Goal: Task Accomplishment & Management: Manage account settings

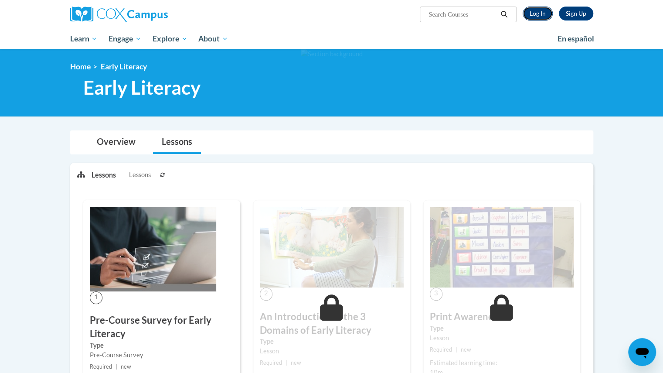
click at [536, 11] on link "Log In" at bounding box center [538, 14] width 30 height 14
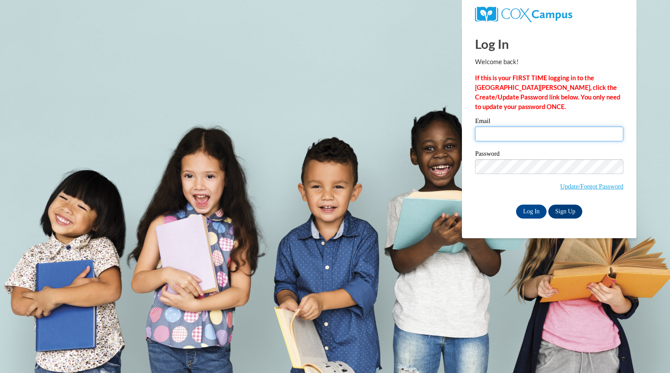
click at [505, 131] on input "Email" at bounding box center [549, 133] width 148 height 15
type input "hoffmanpatrish@aasd.k12.wi.us"
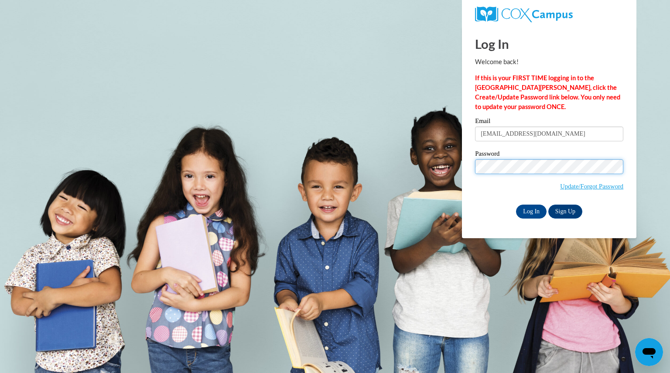
click at [516, 205] on input "Log In" at bounding box center [531, 212] width 31 height 14
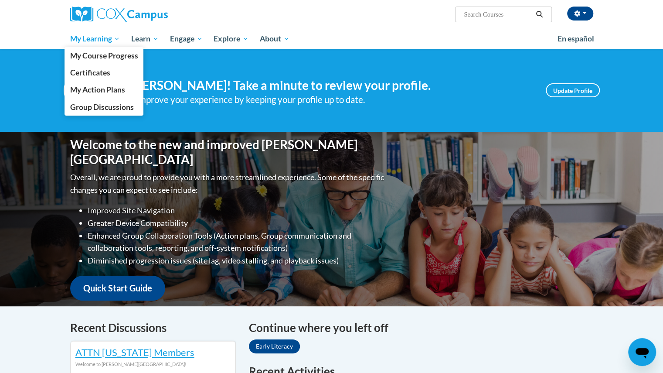
click at [111, 40] on span "My Learning" at bounding box center [95, 39] width 50 height 10
click at [111, 55] on span "My Course Progress" at bounding box center [104, 55] width 68 height 9
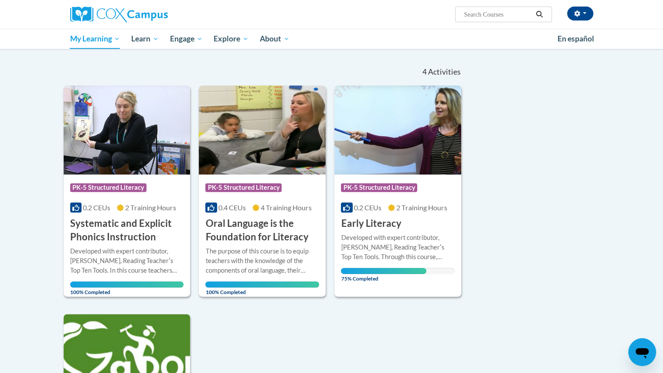
scroll to position [81, 0]
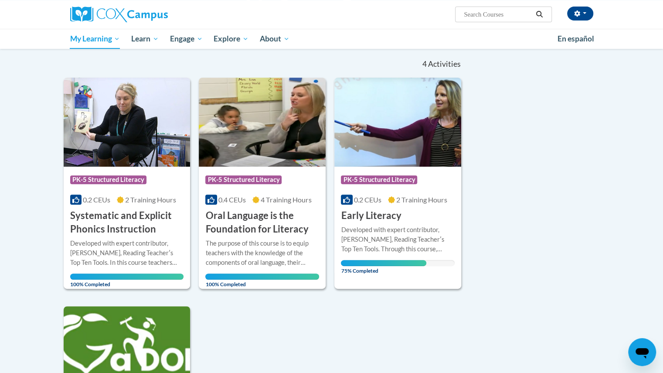
click at [439, 225] on div at bounding box center [398, 225] width 114 height 0
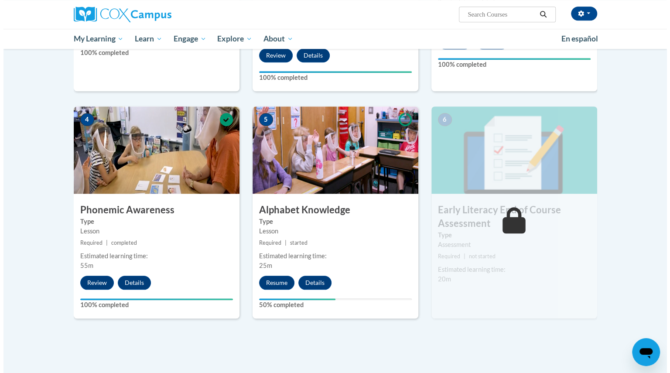
scroll to position [376, 0]
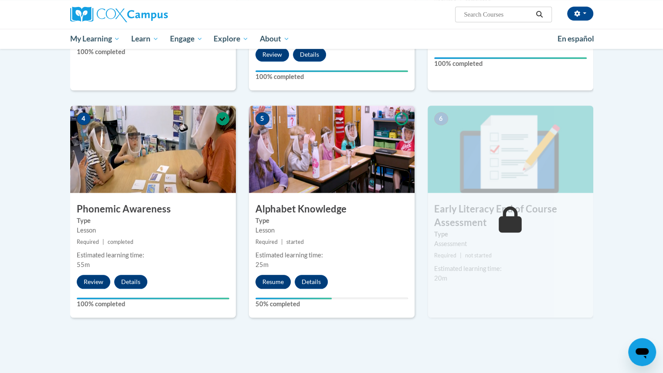
click at [281, 285] on button "Resume" at bounding box center [273, 282] width 35 height 14
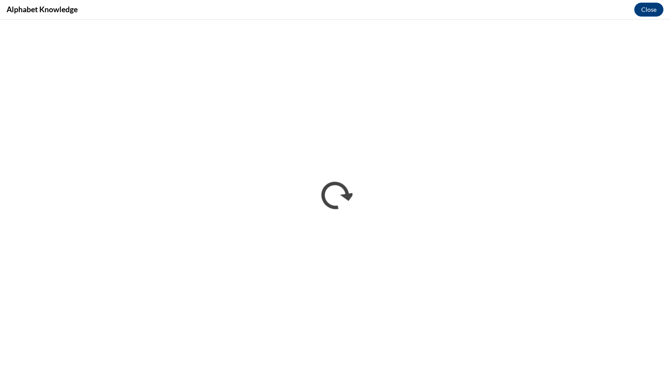
scroll to position [0, 0]
